Goal: Ask a question

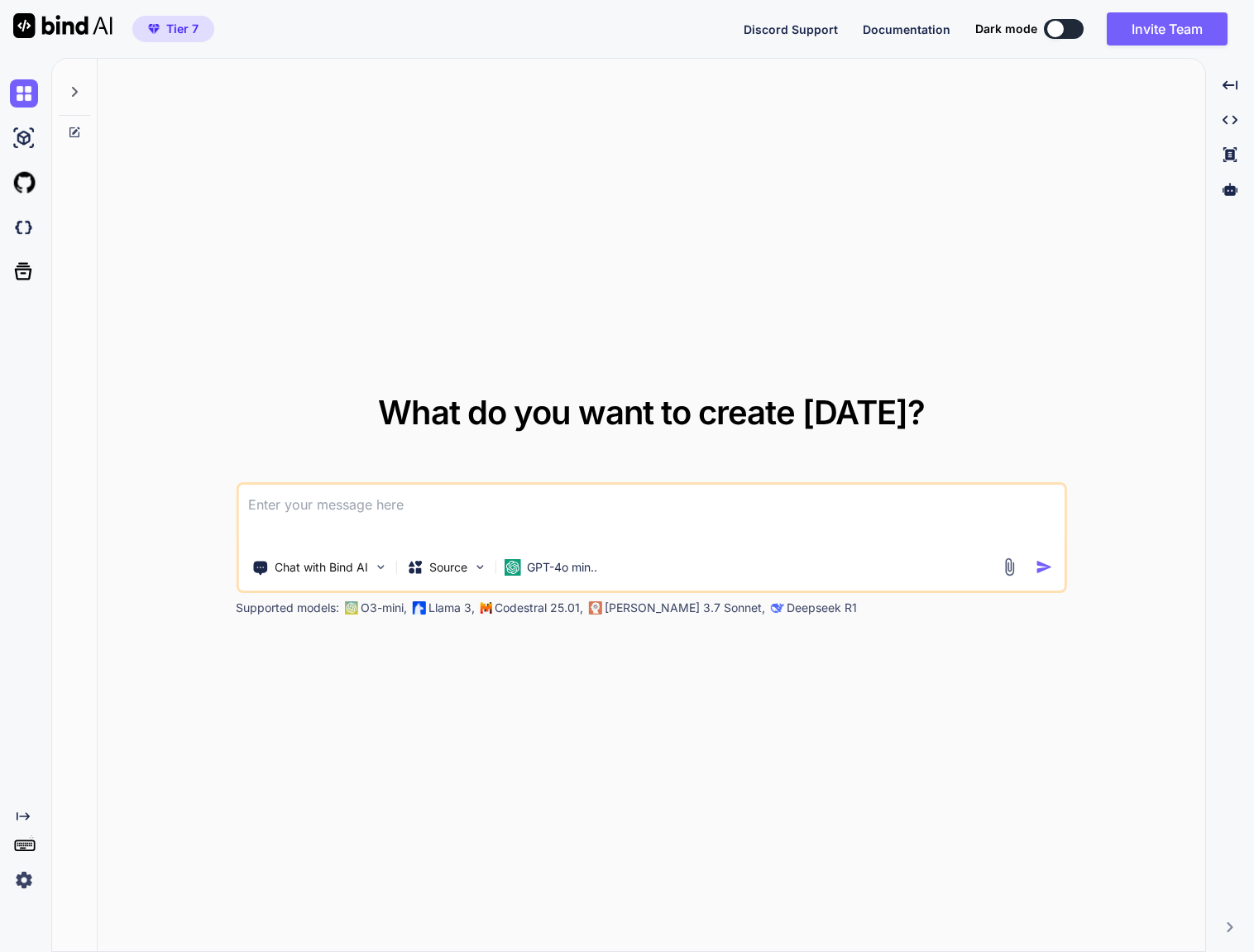
click at [332, 711] on div "What do you want to create [DATE]? Chat with Bind AI Source GPT-4o min.. Suppor…" at bounding box center [650, 505] width 1107 height 894
click at [592, 547] on div "Chat with Bind AI Source GPT-4o min.." at bounding box center [650, 537] width 830 height 111
click at [584, 565] on p "GPT-4o min.." at bounding box center [562, 567] width 70 height 17
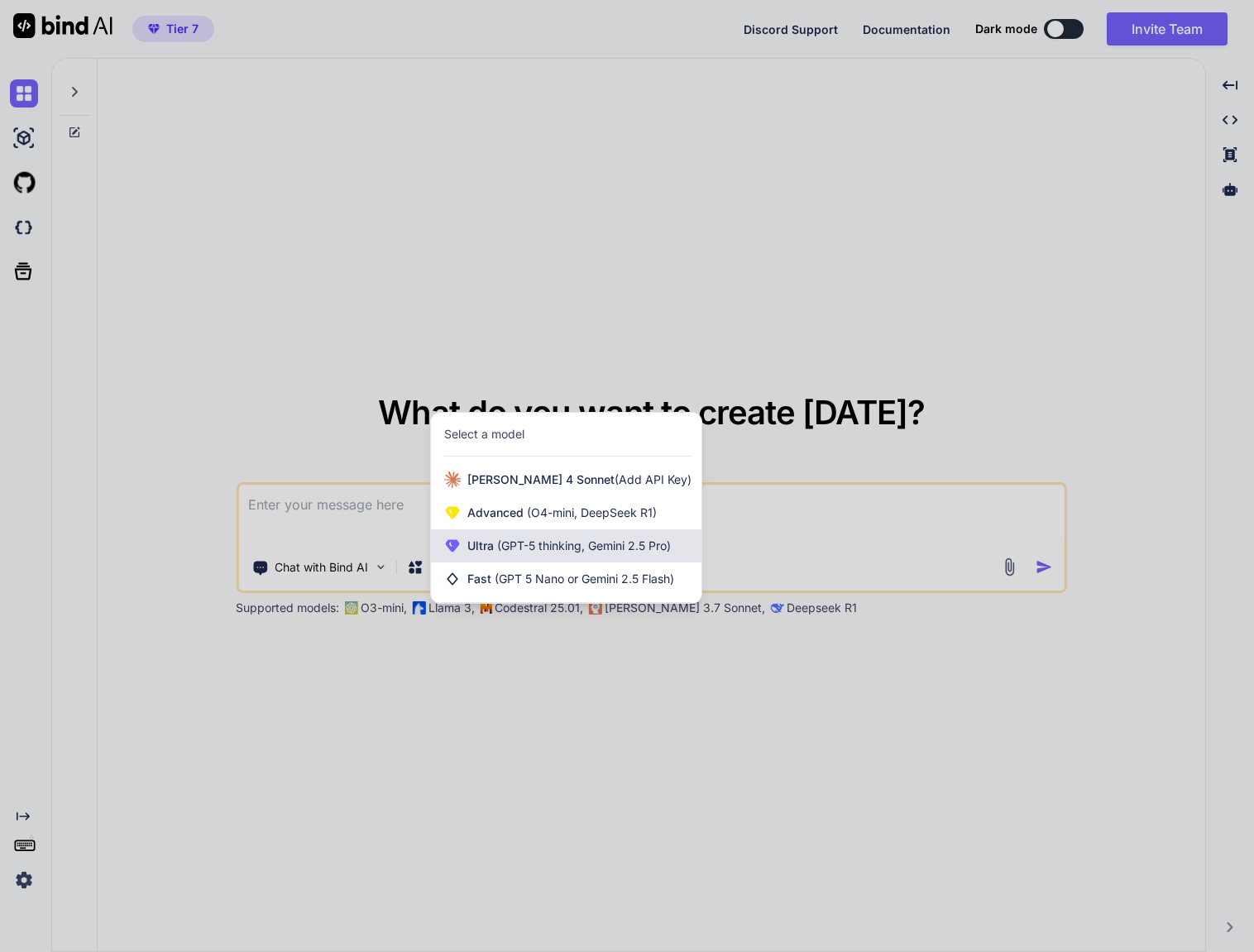
click at [576, 540] on span "(GPT-5 thinking, Gemini 2.5 Pro)" at bounding box center [582, 545] width 177 height 14
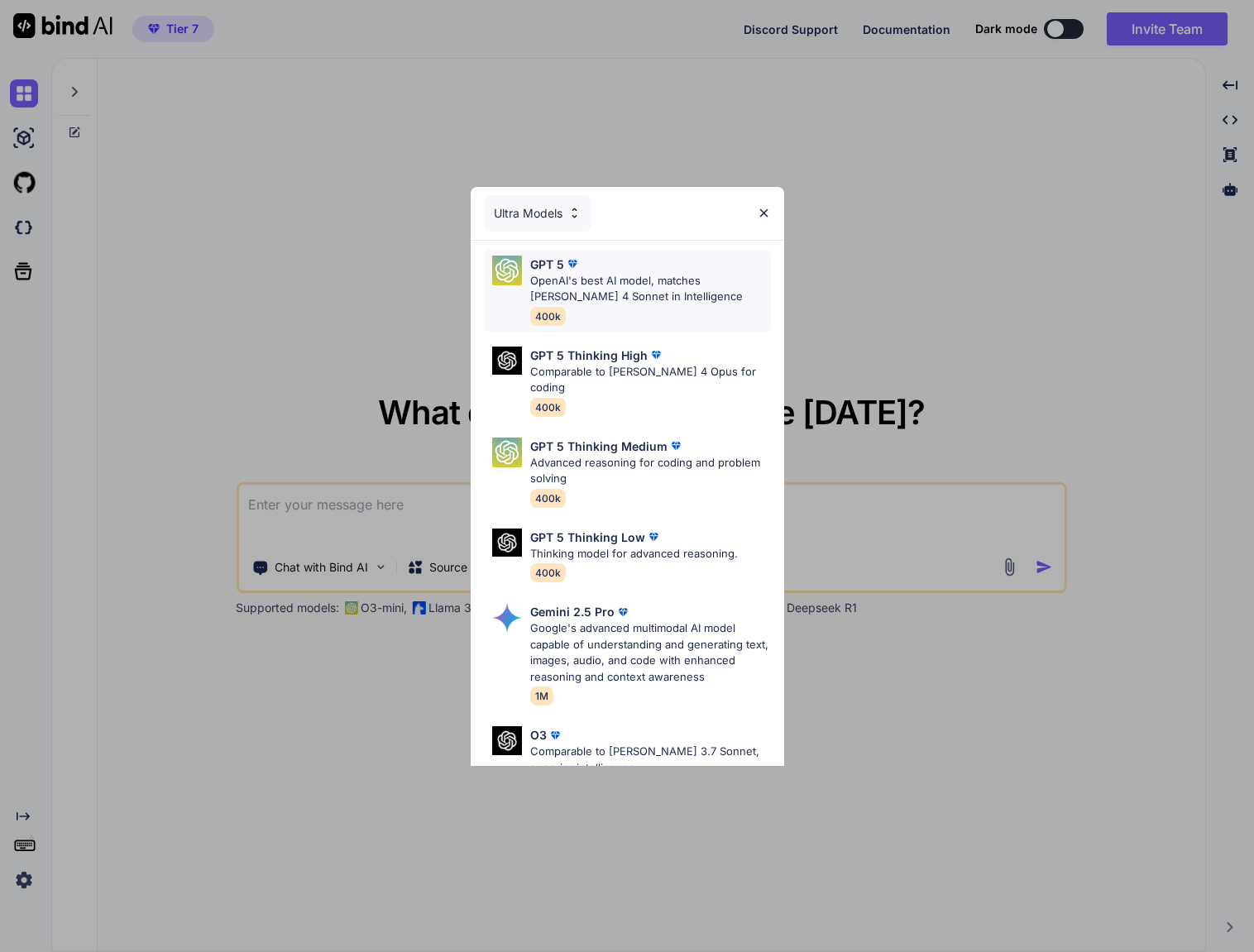
click at [568, 268] on img at bounding box center [572, 263] width 17 height 17
type textarea "x"
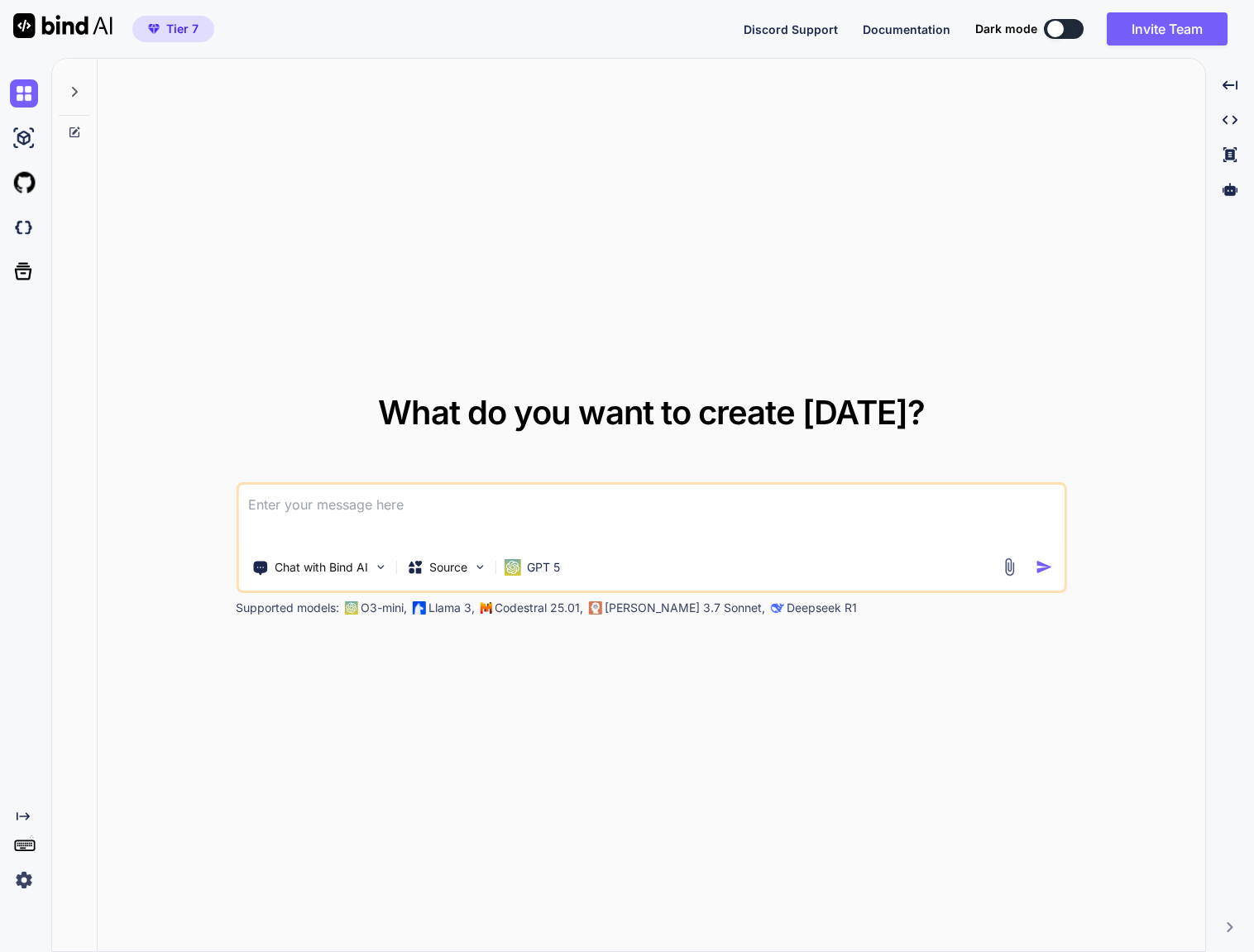
click at [495, 521] on textarea at bounding box center [651, 515] width 826 height 61
type textarea "k"
type textarea "x"
type textarea "ky"
type textarea "x"
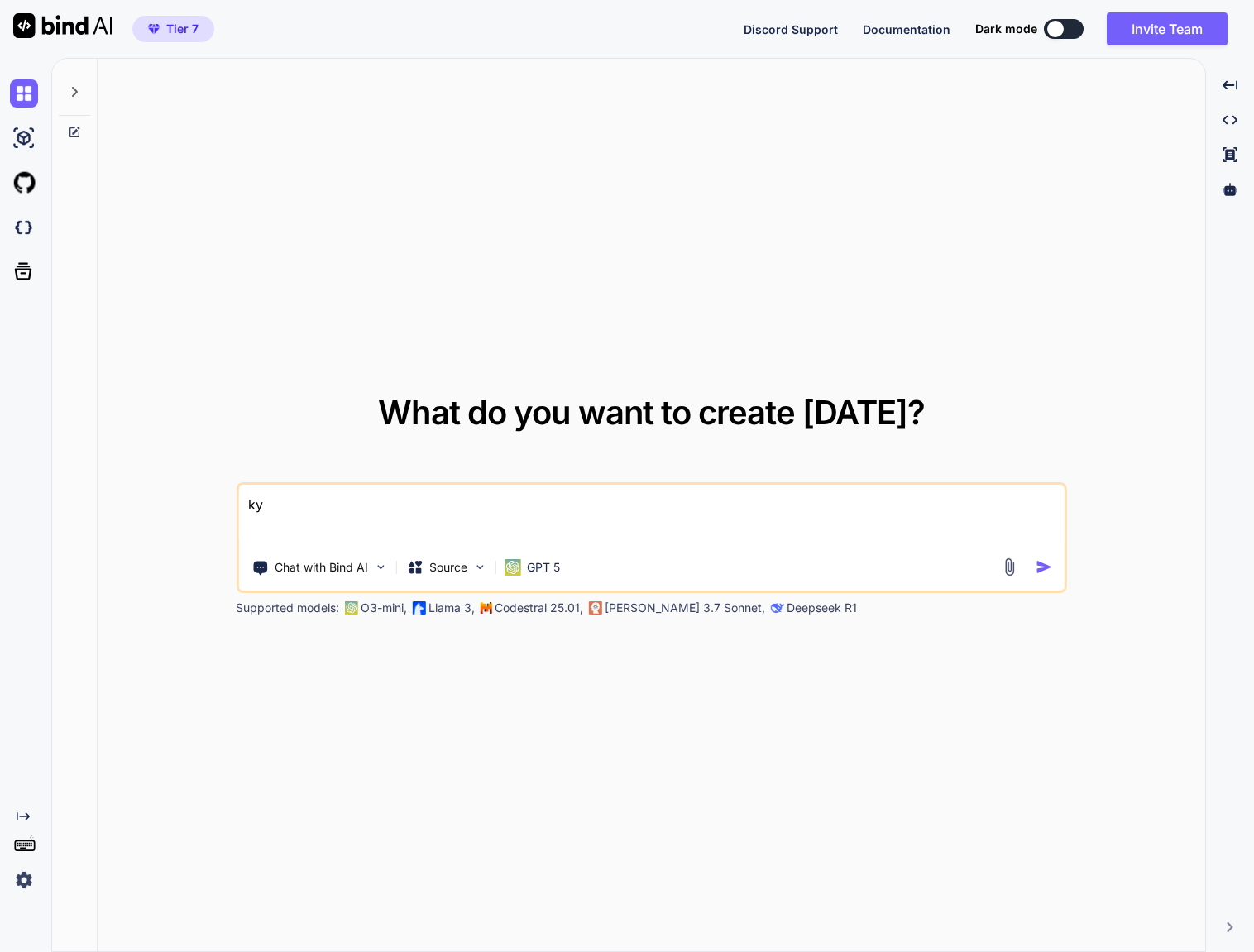
type textarea "きょ"
type textarea "x"
type textarea "[DATE]"
type textarea "x"
type textarea "[DATE]h"
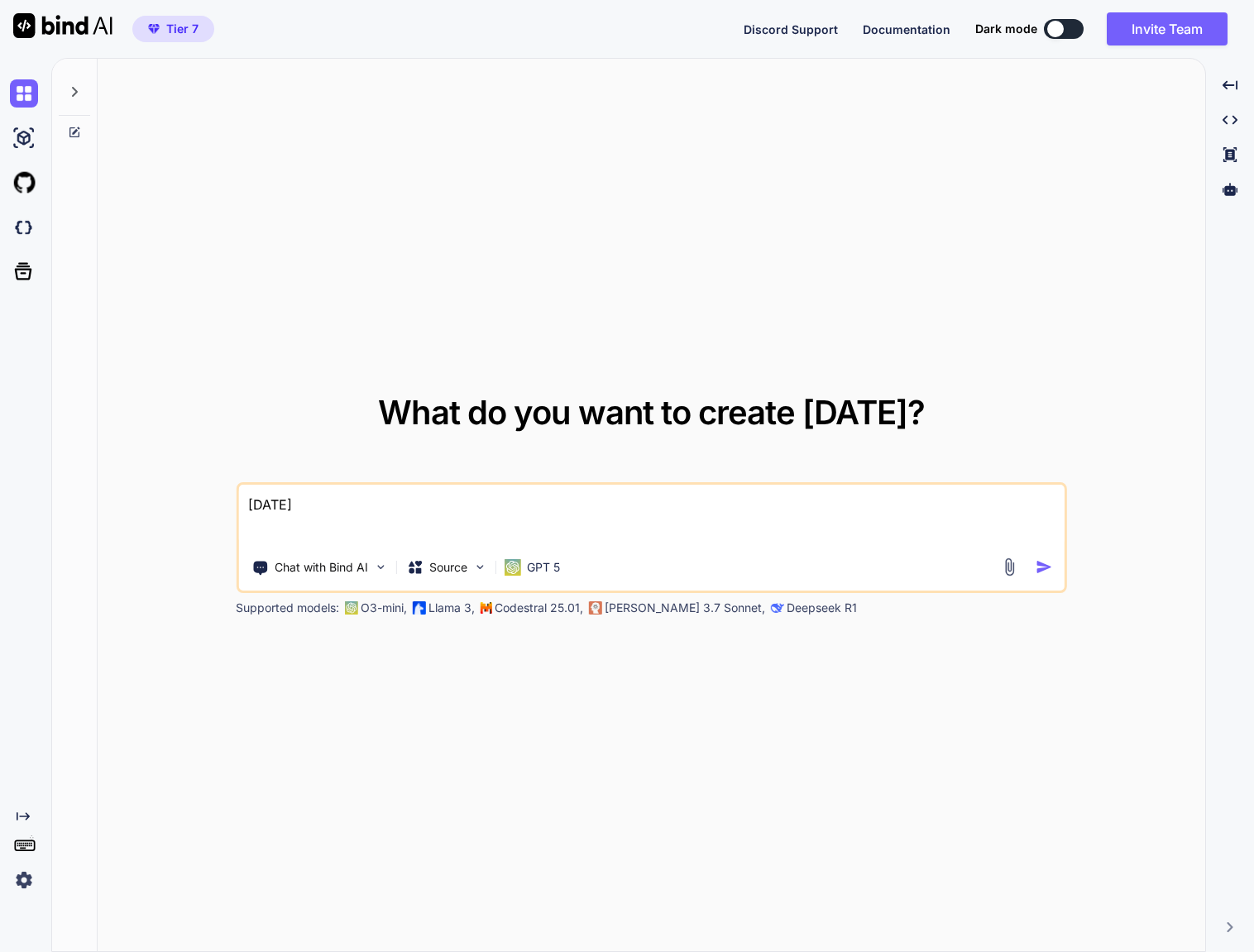
type textarea "x"
type textarea "[DATE]は"
type textarea "x"
type textarea "[DATE]はn"
type textarea "x"
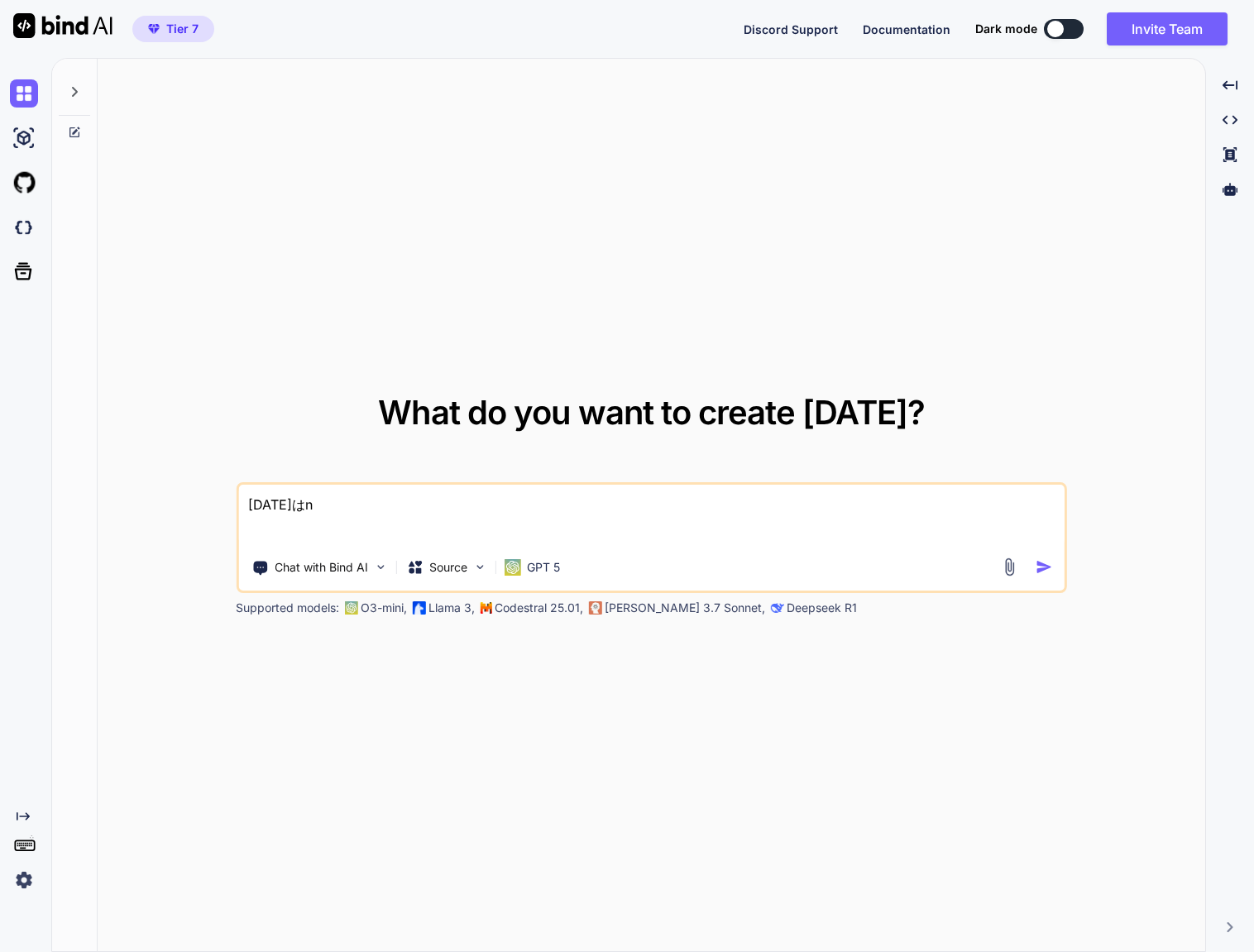
type textarea "[DATE]はん"
type textarea "x"
type textarea "[DATE]は"
type textarea "x"
type textarea "[DATE]はn"
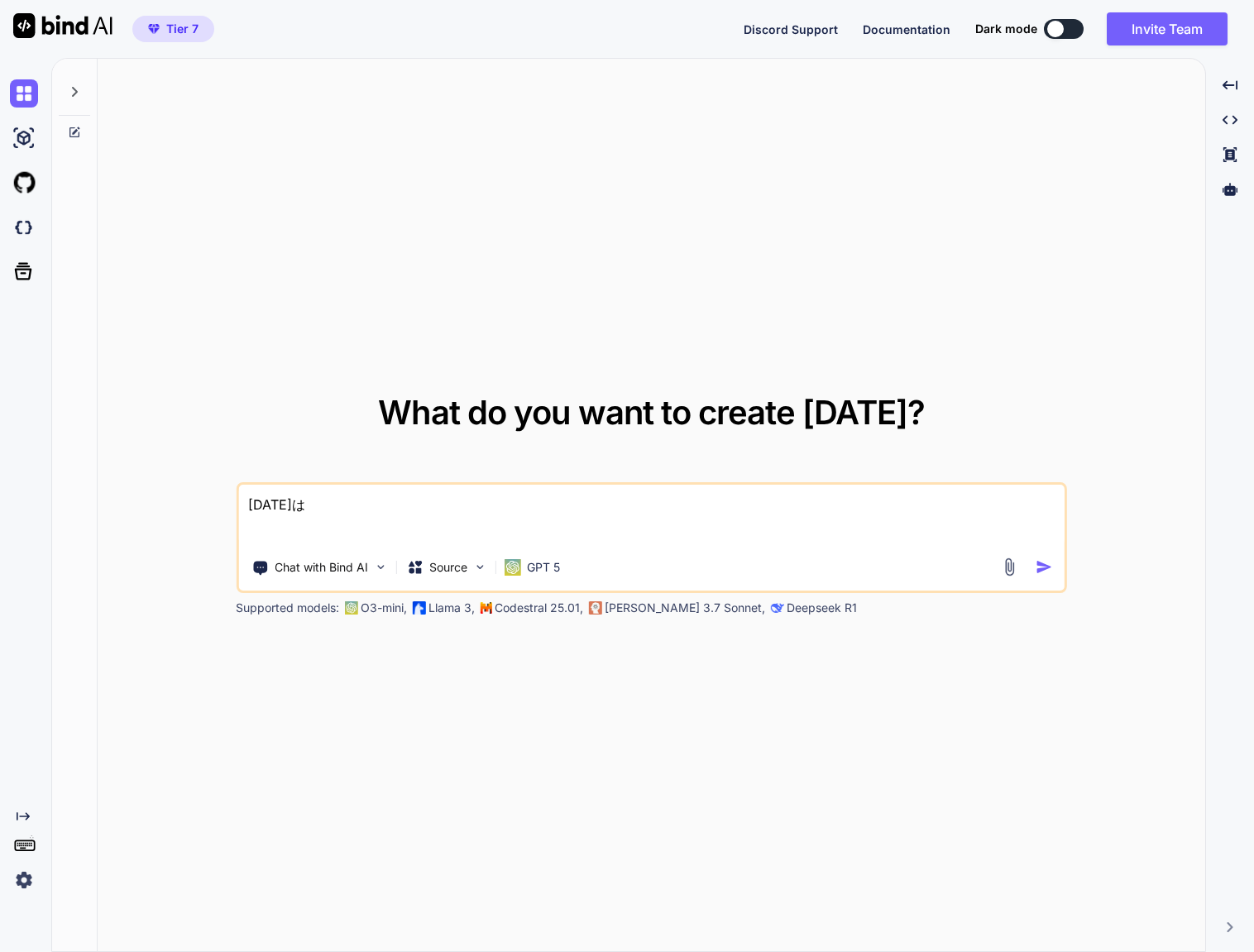
type textarea "x"
type textarea "[DATE]はな"
type textarea "x"
type textarea "[DATE]はなn"
type textarea "x"
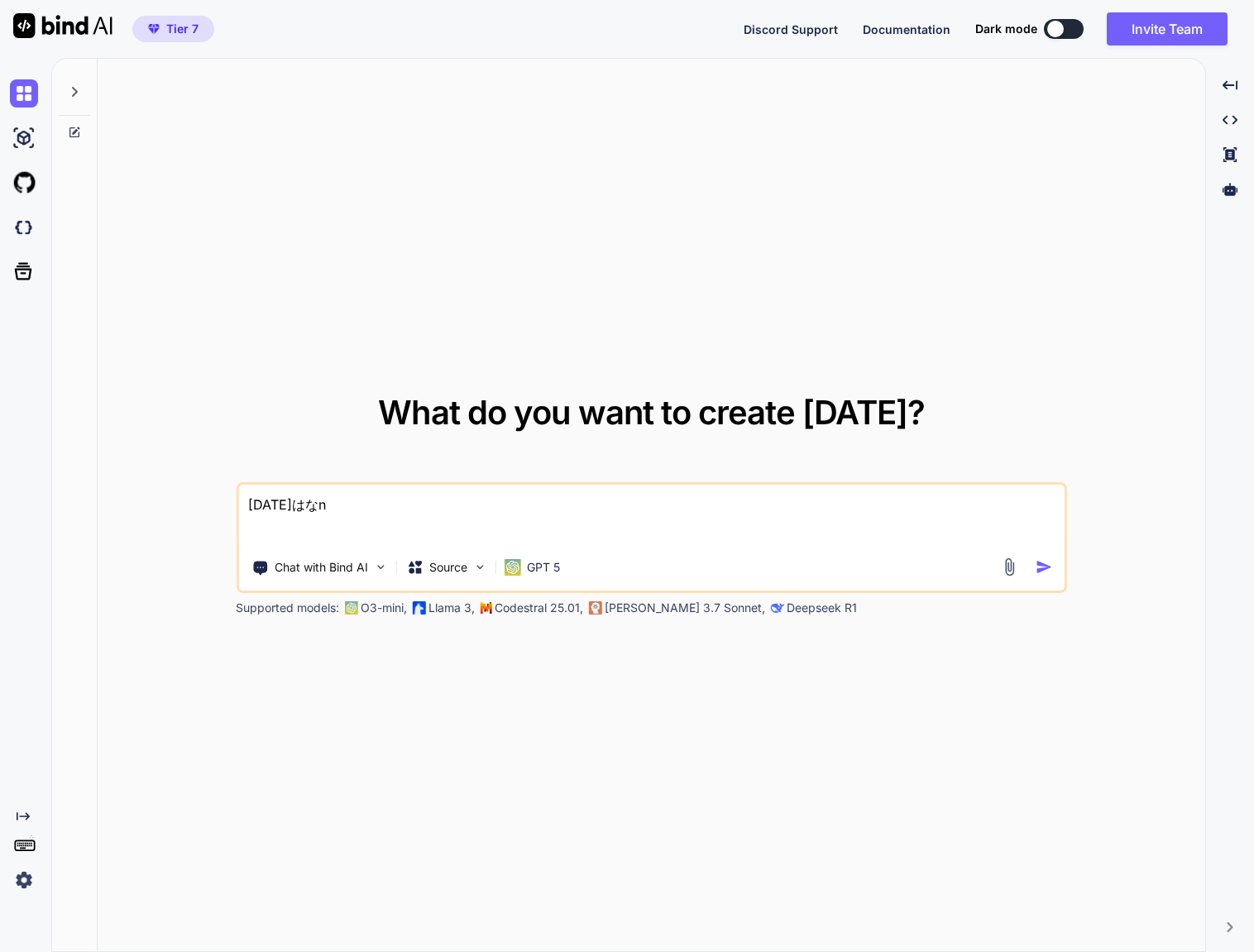
type textarea "[DATE]はなん"
type textarea "x"
type textarea "[DATE]はなんn"
type textarea "x"
type textarea "[DATE]はなんの"
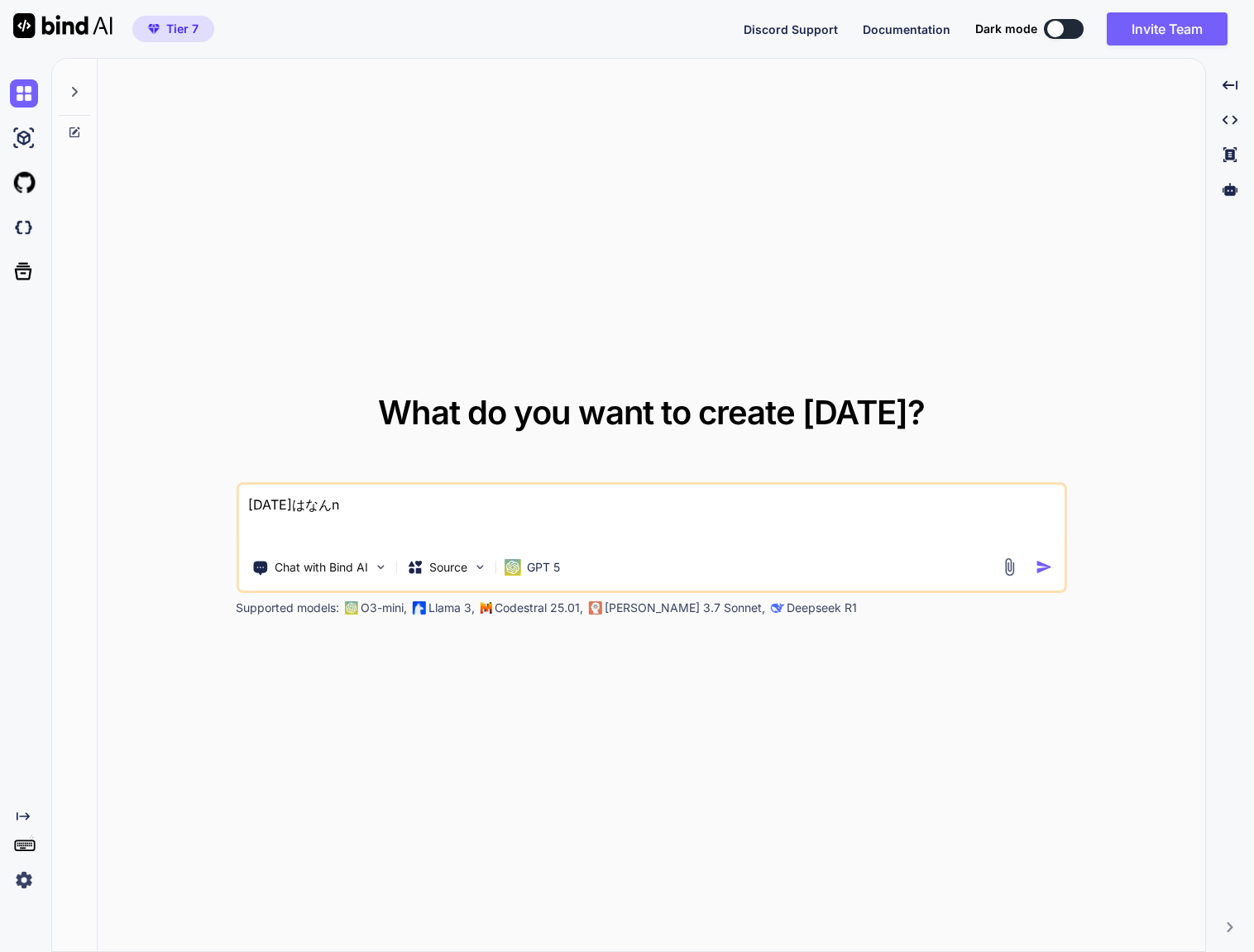
type textarea "x"
type textarea "[DATE]はなんのh"
type textarea "x"
type textarea "[DATE]はなんのひ"
type textarea "x"
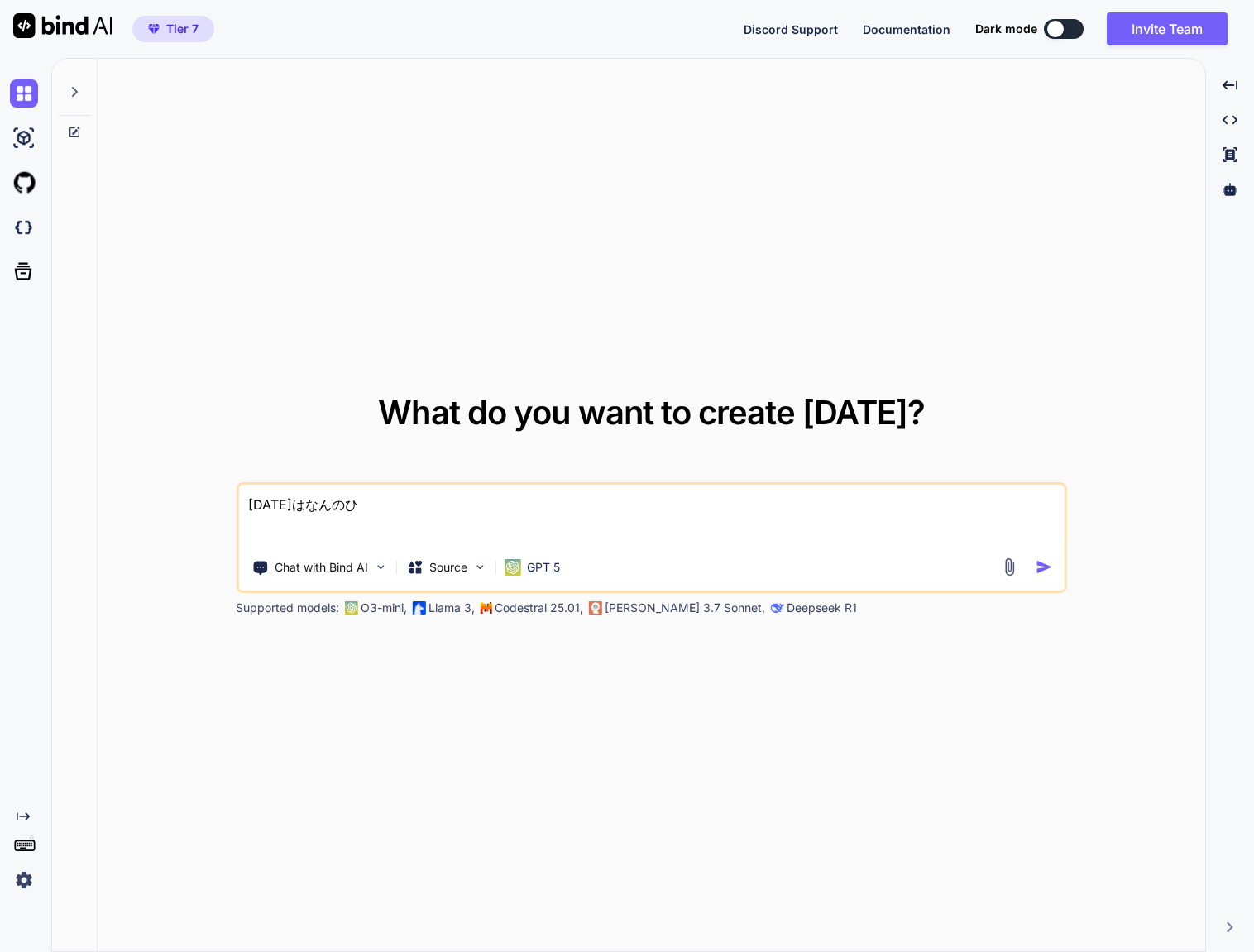
type textarea "[DATE]はなんの日"
type textarea "x"
type textarea "[DATE]はなんの日？"
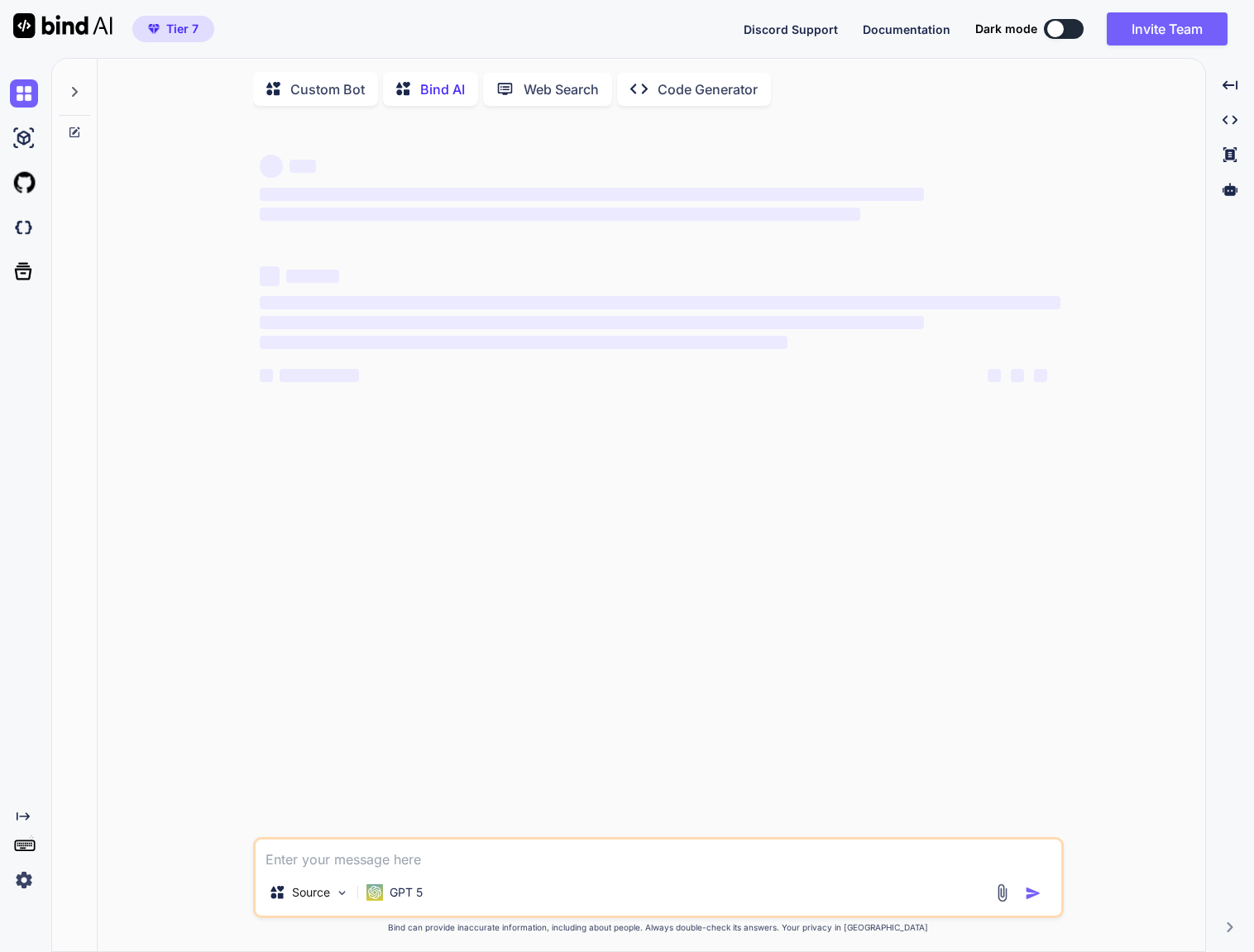
scroll to position [7, 0]
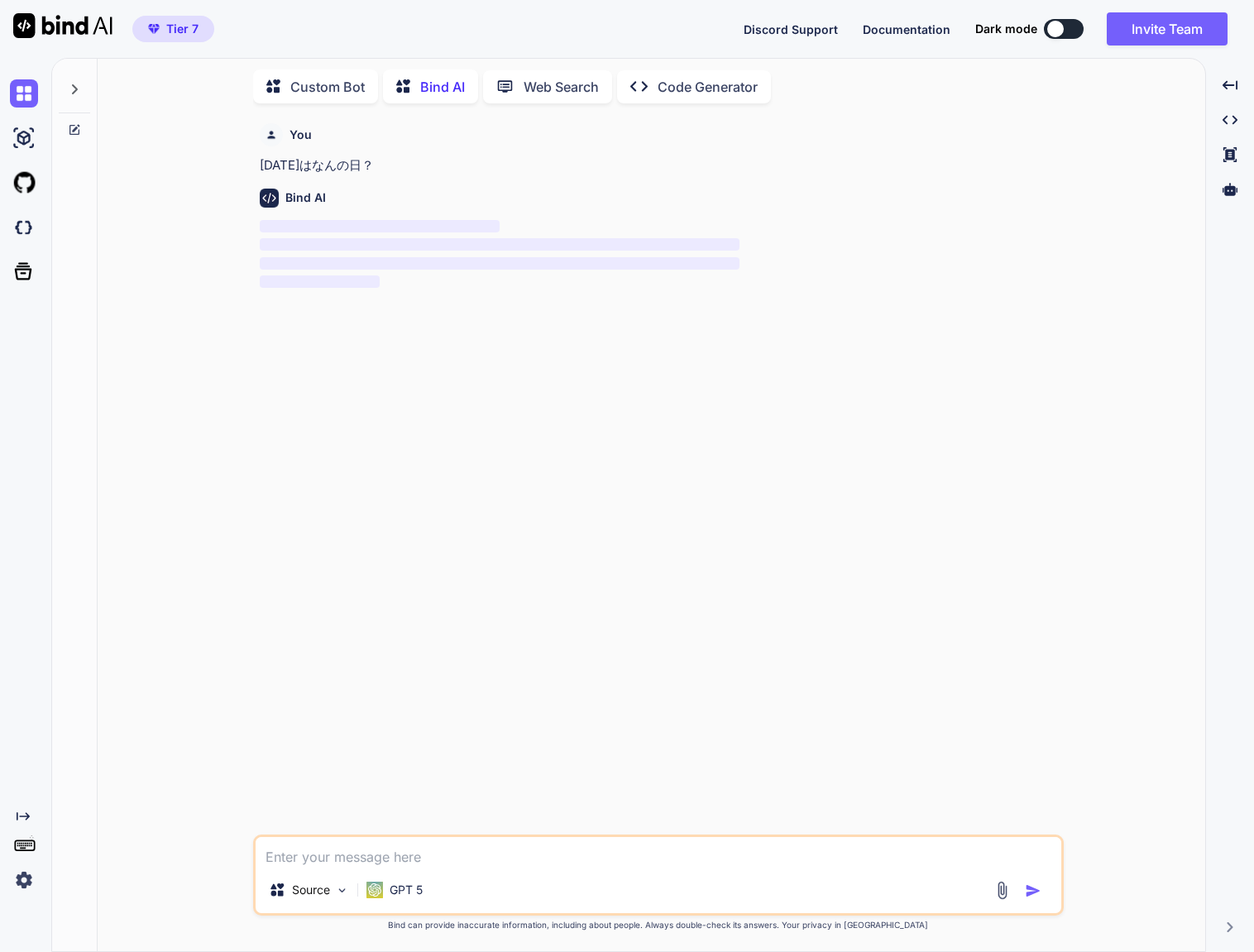
type textarea "x"
